Goal: Task Accomplishment & Management: Complete application form

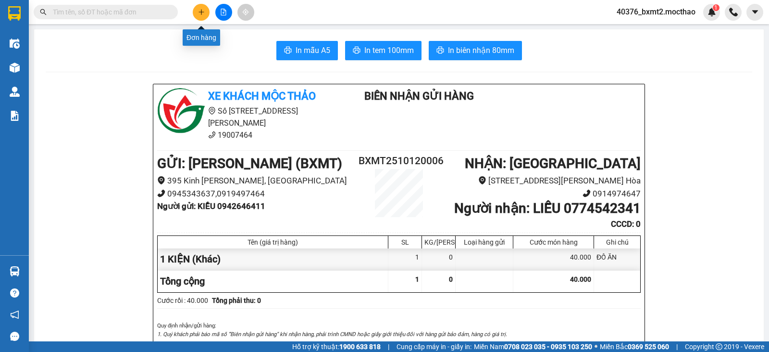
click at [200, 10] on icon "plus" at bounding box center [201, 12] width 7 height 7
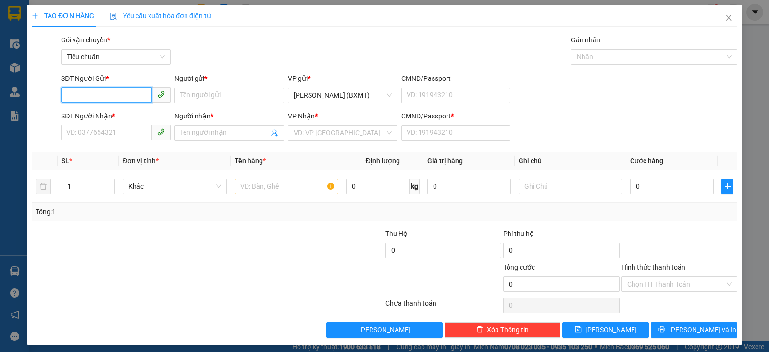
click at [126, 95] on input "SĐT Người Gửi *" at bounding box center [106, 94] width 91 height 15
click at [118, 113] on div "0898478960 - Doanh" at bounding box center [114, 114] width 97 height 11
type input "0898478960"
type input "Doanh"
type input "0935817234"
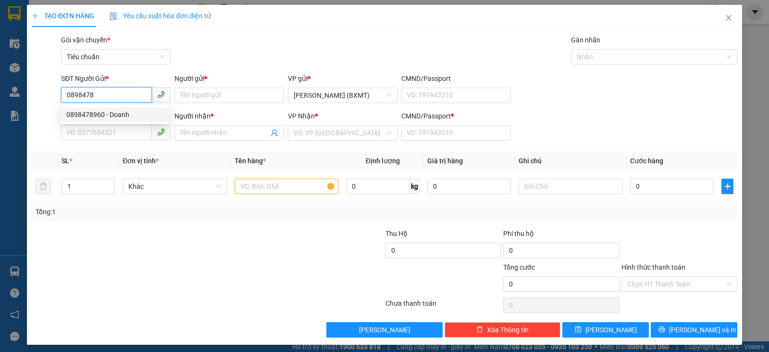
type input "KHUYẾN"
type input "0"
type input "30.000"
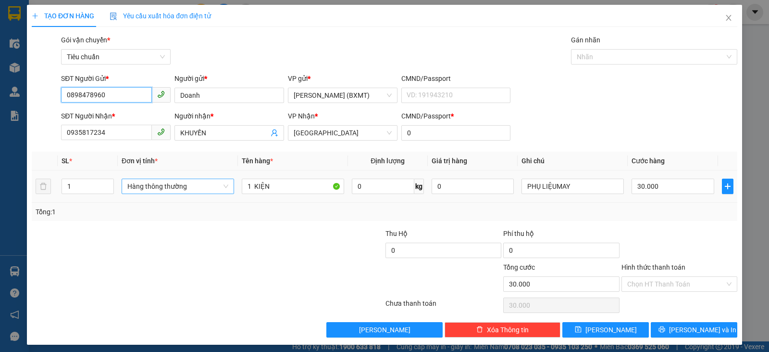
click at [186, 187] on span "Hàng thông thường" at bounding box center [177, 186] width 101 height 14
type input "0898478960"
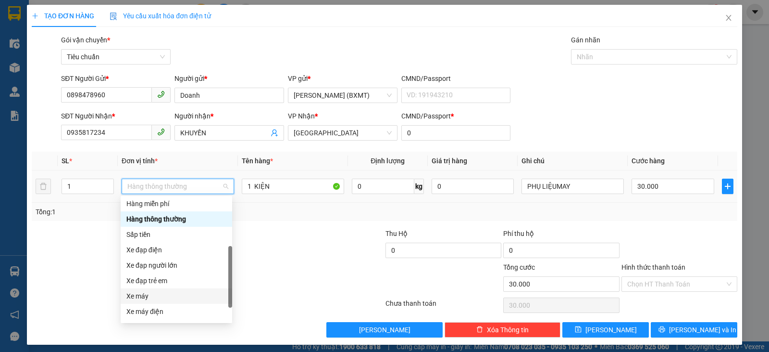
scroll to position [62, 0]
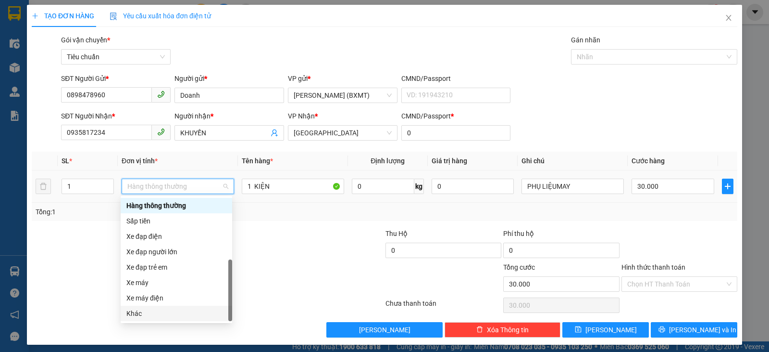
click at [144, 313] on div "Khác" at bounding box center [176, 313] width 100 height 11
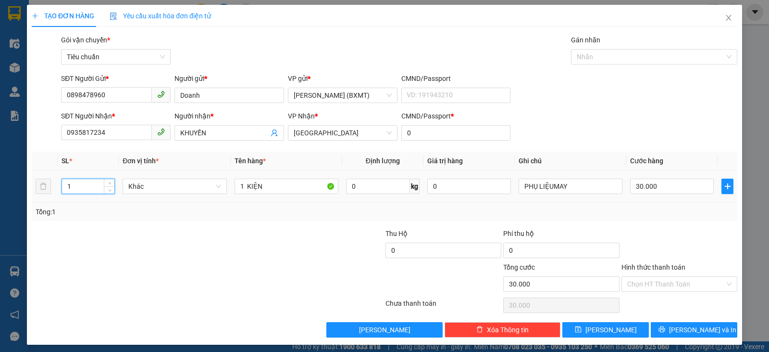
drag, startPoint x: 85, startPoint y: 189, endPoint x: 57, endPoint y: 187, distance: 28.0
click at [57, 187] on tr "1 Khác 1 KIỆN 0 kg 0 PHỤ LIỆUMAY 30.000" at bounding box center [385, 186] width 706 height 32
type input "2"
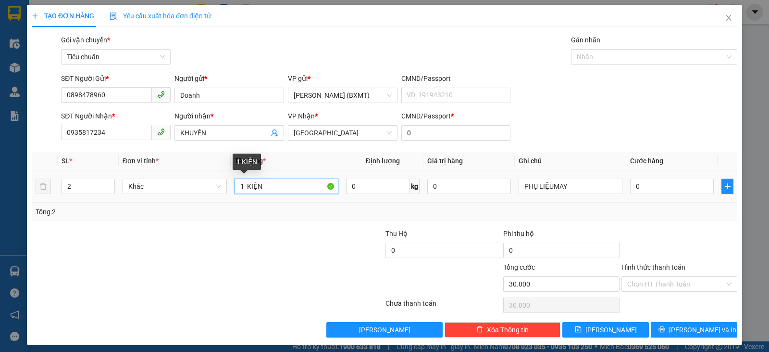
type input "0"
click at [232, 187] on td "1 KIỆN" at bounding box center [287, 186] width 112 height 32
type input "2 KIỆN"
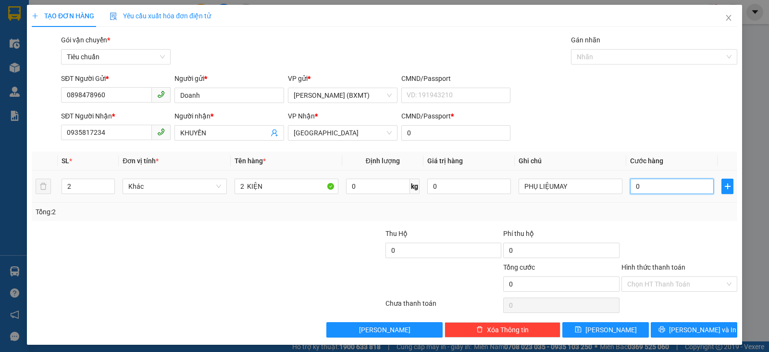
click at [663, 184] on input "0" at bounding box center [672, 185] width 84 height 15
type input "1"
type input "10"
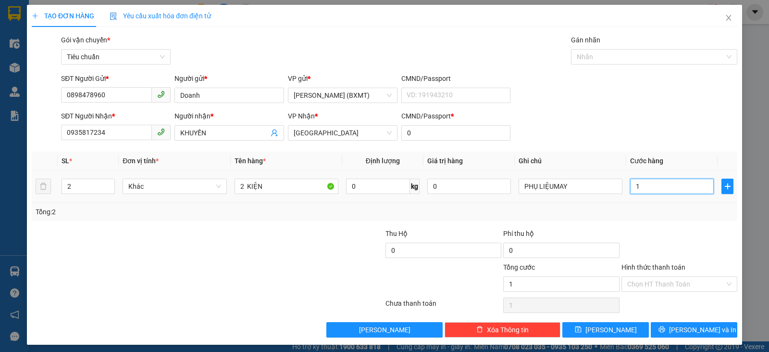
type input "10"
type input "100"
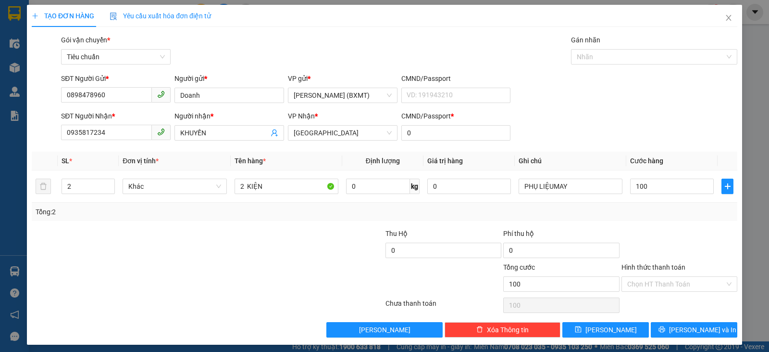
type input "100.000"
click at [655, 228] on div at bounding box center [680, 245] width 118 height 34
click at [666, 326] on icon "printer" at bounding box center [662, 329] width 7 height 7
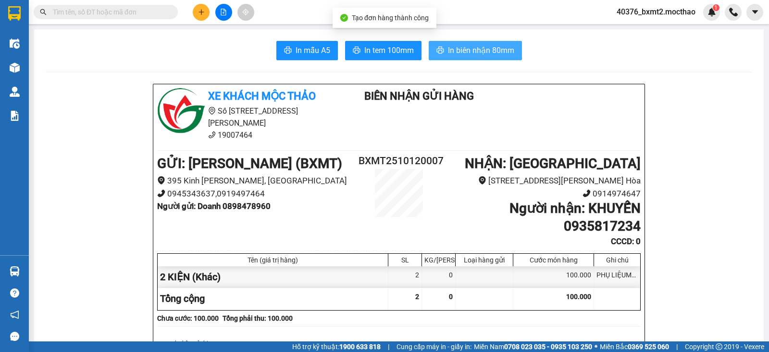
click at [478, 48] on span "In biên nhận 80mm" at bounding box center [481, 50] width 66 height 12
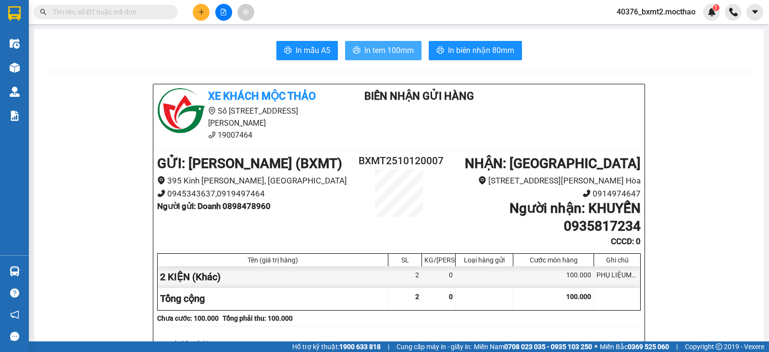
click at [392, 55] on span "In tem 100mm" at bounding box center [390, 50] width 50 height 12
click at [556, 253] on div "Cước món hàng" at bounding box center [554, 259] width 81 height 13
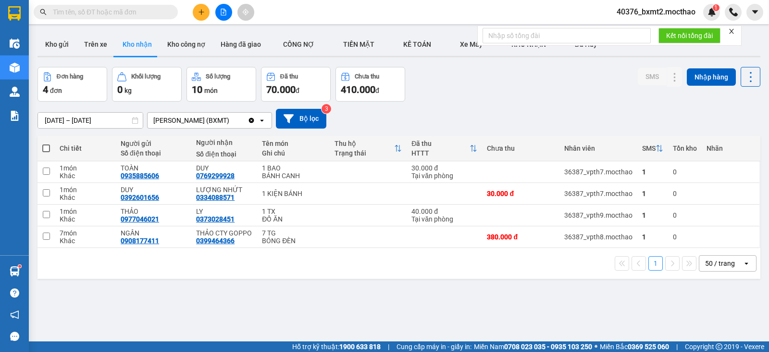
click at [520, 95] on div "Đơn hàng 4 đơn Khối lượng 0 kg Số lượng 10 món Đã thu 70.000 đ Chưa thu 410.000…" at bounding box center [399, 84] width 723 height 35
